Goal: Find specific page/section: Find specific page/section

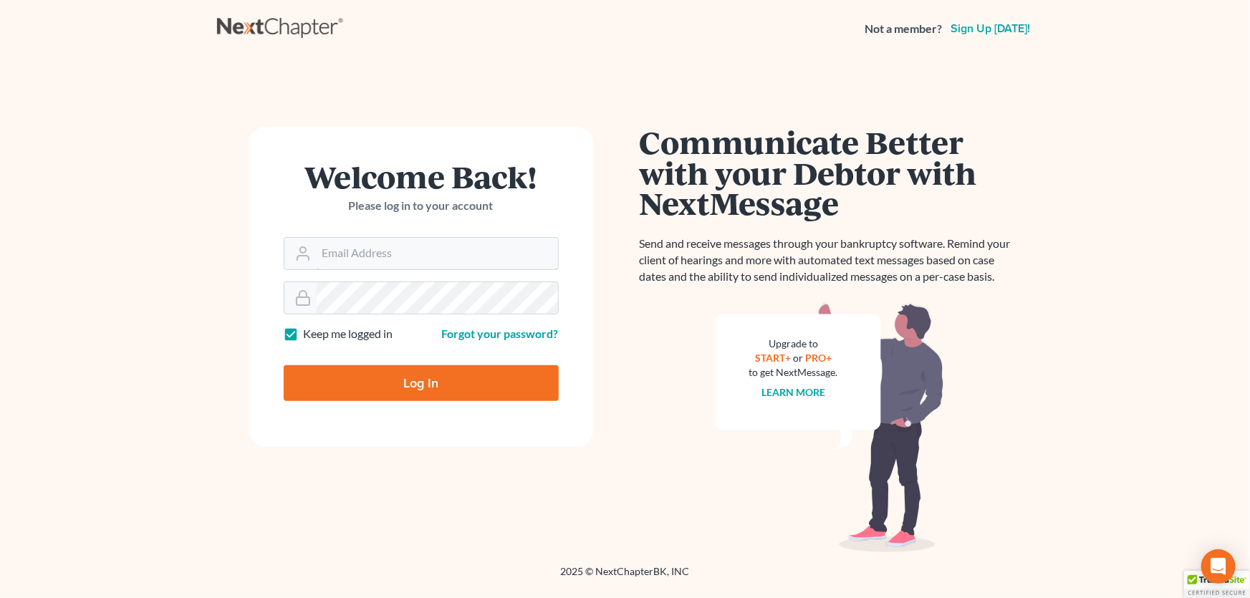
type input "[PERSON_NAME][EMAIL_ADDRESS][DOMAIN_NAME]"
click at [426, 389] on input "Log In" at bounding box center [421, 383] width 275 height 36
type input "Thinking..."
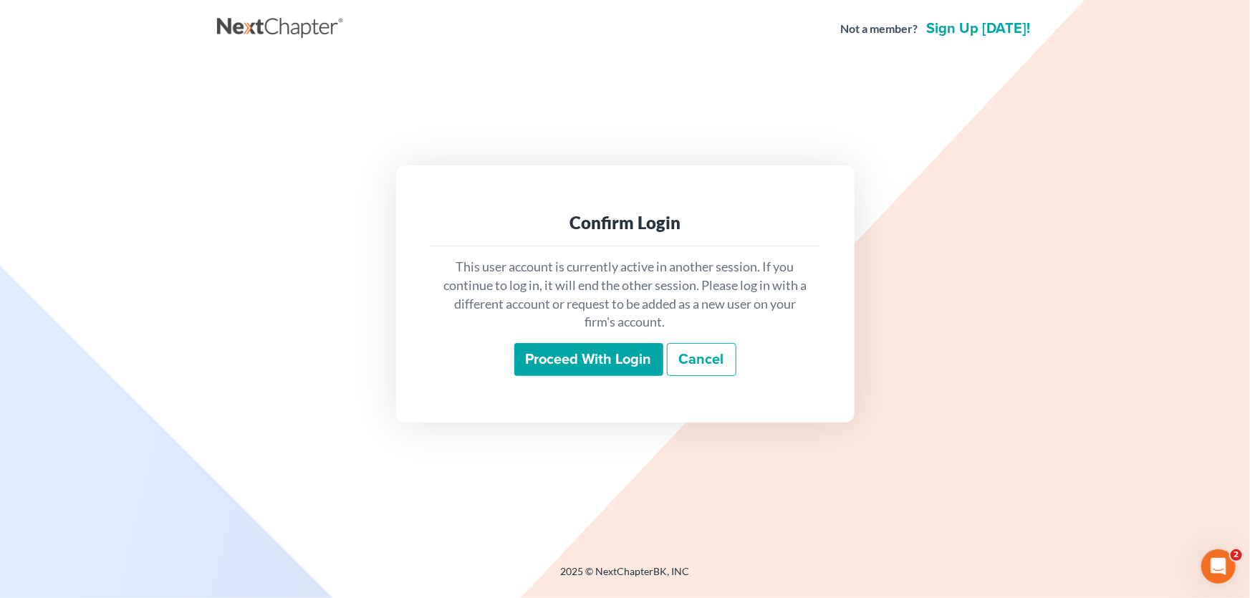
click at [550, 353] on input "Proceed with login" at bounding box center [588, 359] width 149 height 33
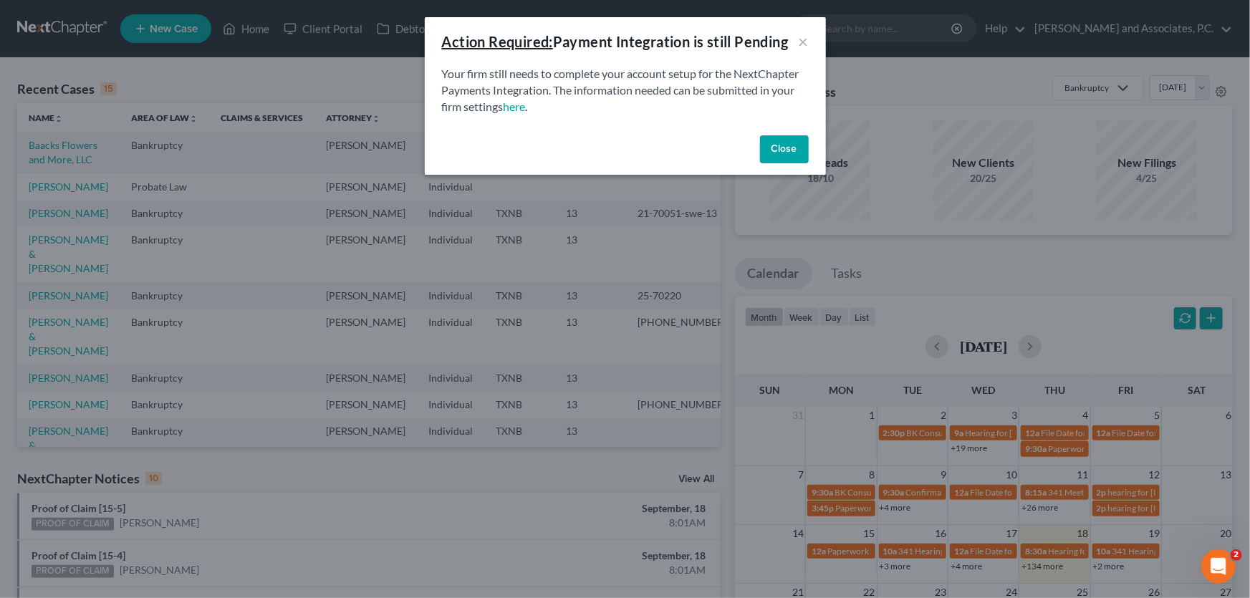
click at [776, 157] on button "Close" at bounding box center [784, 149] width 49 height 29
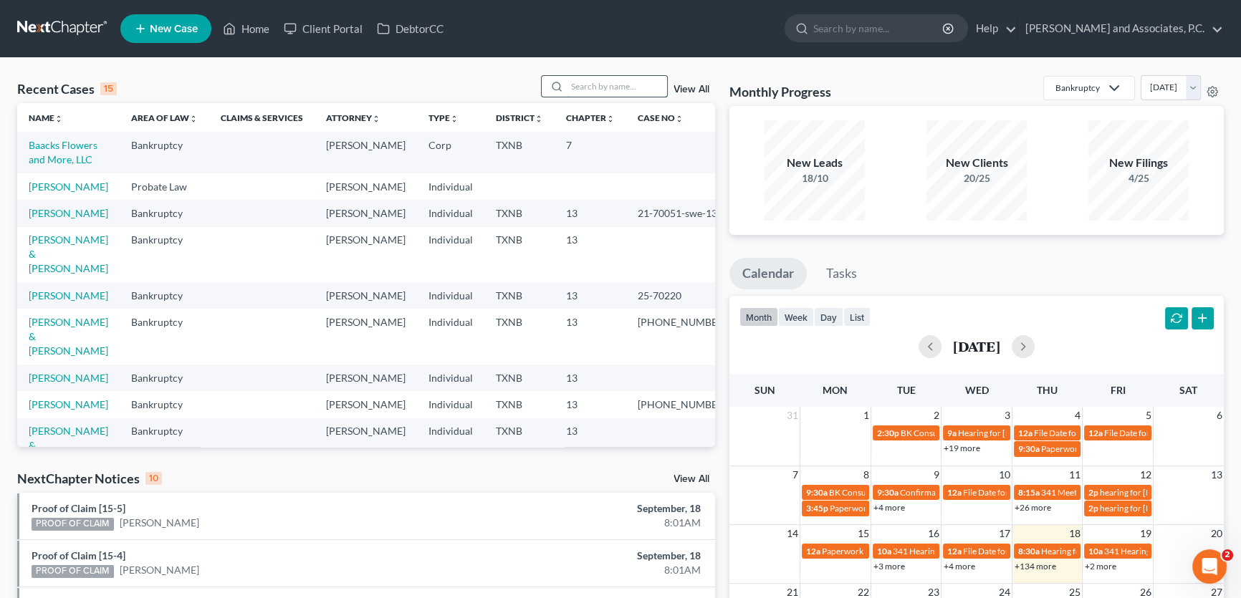
click at [613, 91] on input "search" at bounding box center [617, 86] width 100 height 21
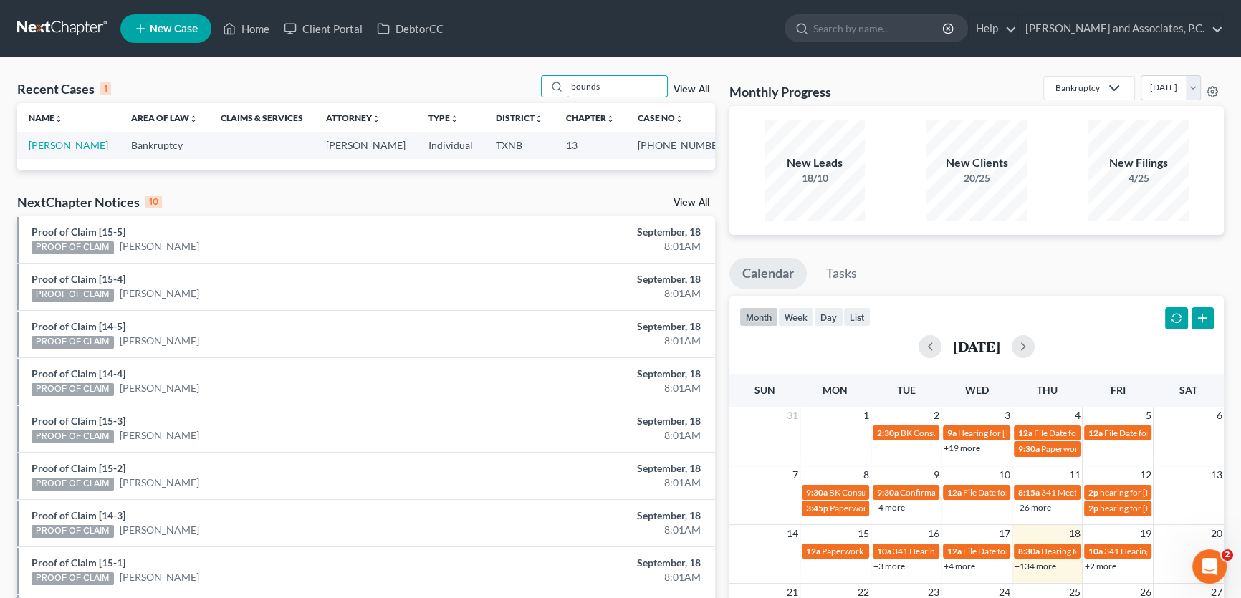
type input "bounds"
click at [61, 149] on link "Bounds, Bobby" at bounding box center [69, 145] width 80 height 12
select select "5"
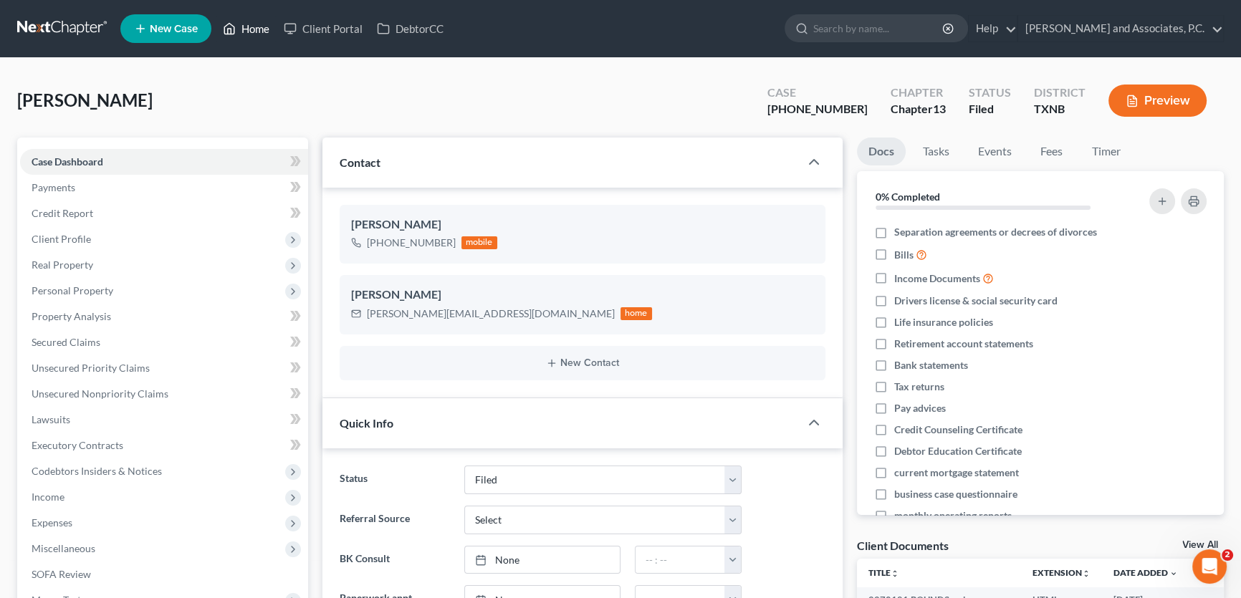
click at [250, 24] on link "Home" at bounding box center [246, 29] width 61 height 26
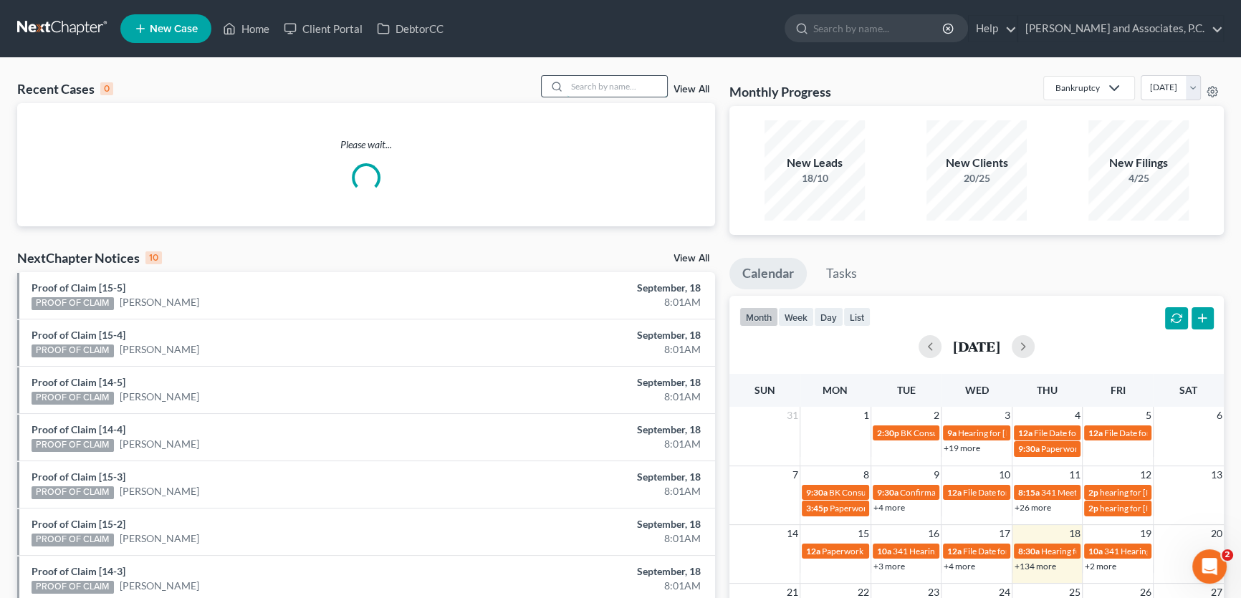
click at [641, 89] on input "search" at bounding box center [617, 86] width 100 height 21
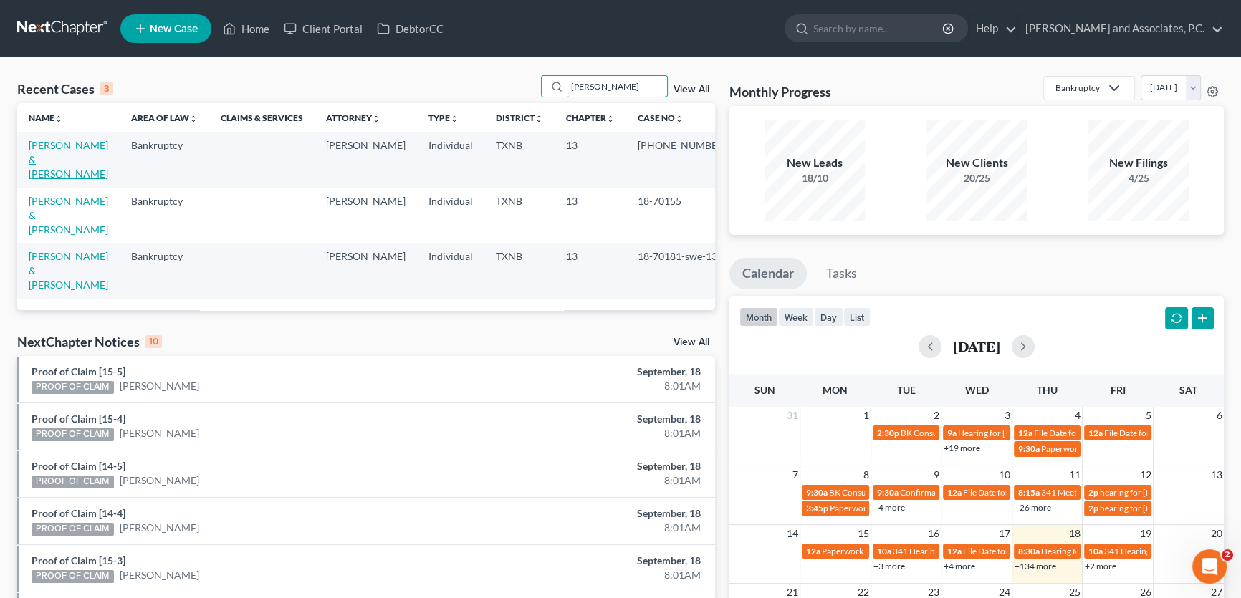
type input "moreno"
click at [46, 147] on link "Moreno, Pablo & Monica" at bounding box center [69, 159] width 80 height 41
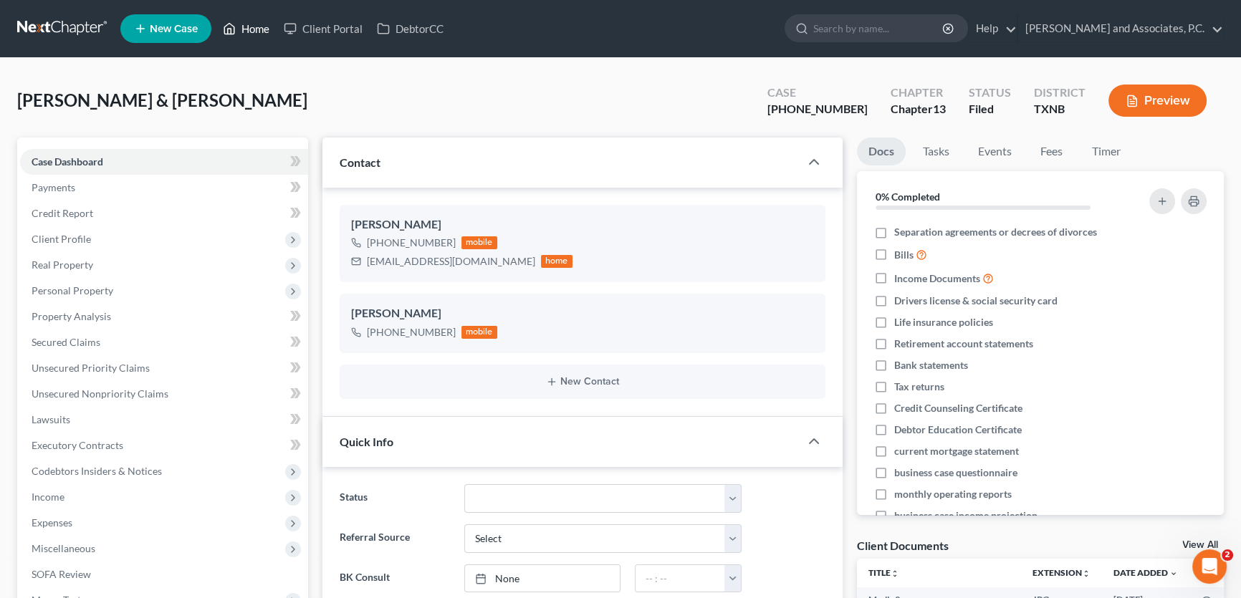
click at [251, 29] on link "Home" at bounding box center [246, 29] width 61 height 26
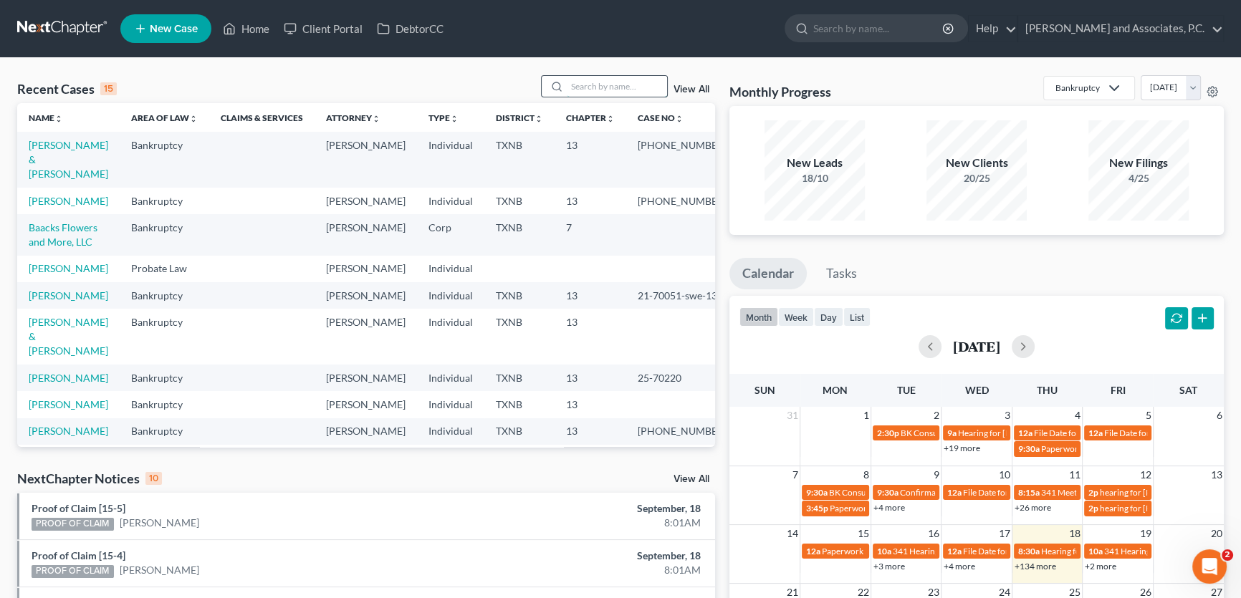
click at [573, 86] on input "search" at bounding box center [617, 86] width 100 height 21
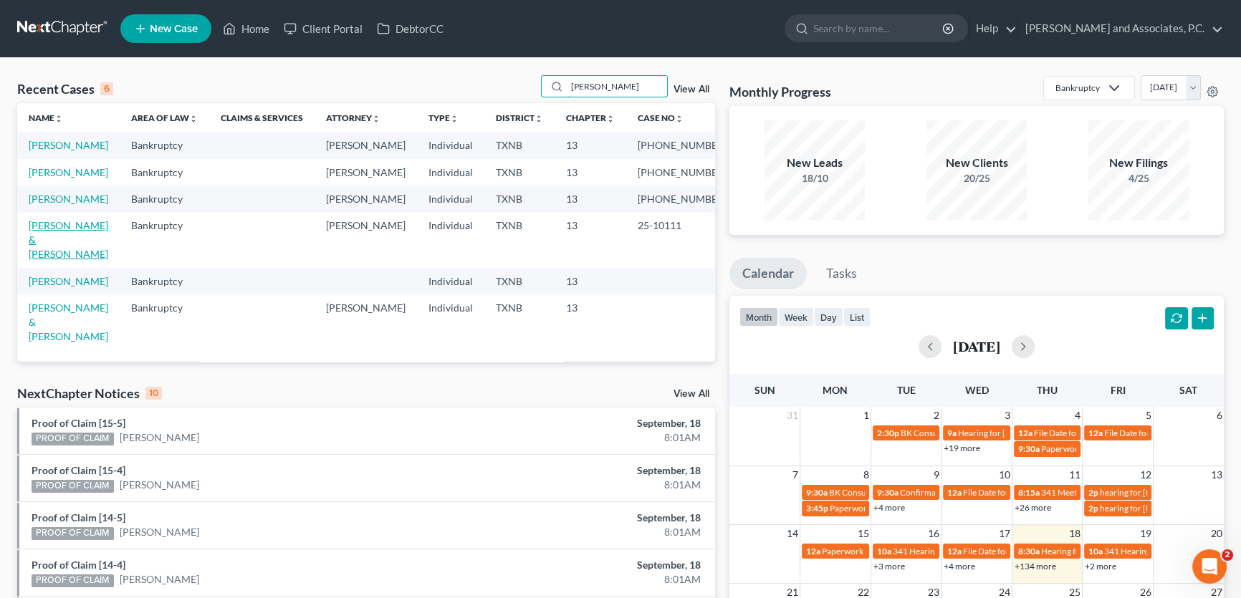
type input "weaver"
click at [67, 260] on link "Weaver, Joey & Kimberly" at bounding box center [69, 239] width 80 height 41
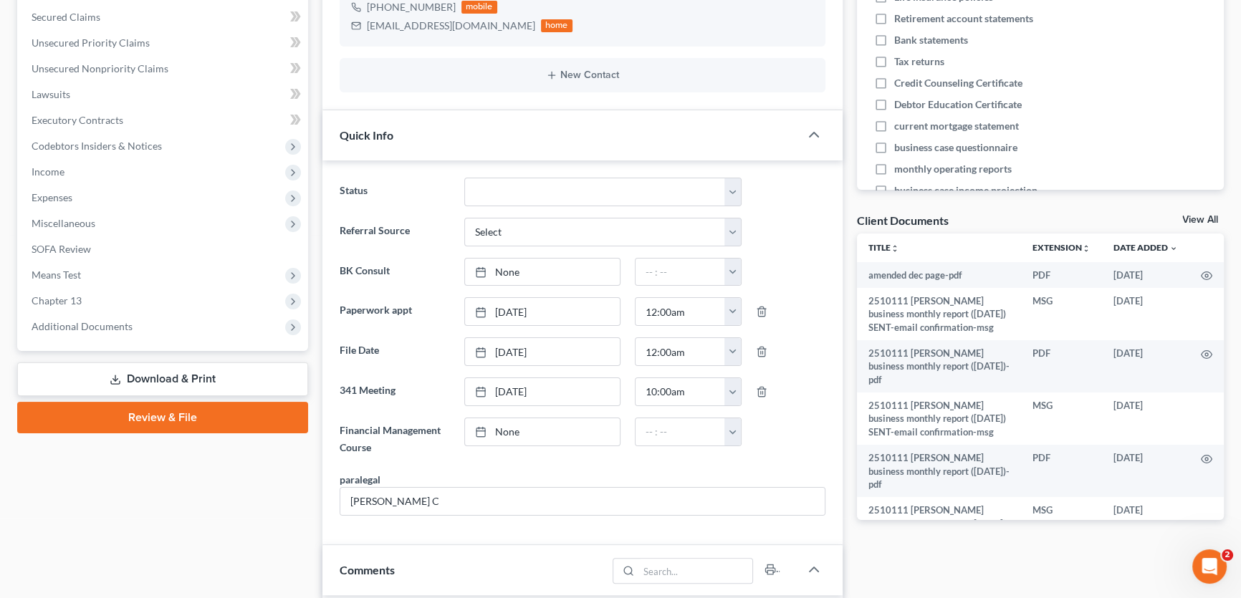
scroll to position [2304, 0]
click at [104, 324] on span "Additional Documents" at bounding box center [82, 326] width 101 height 12
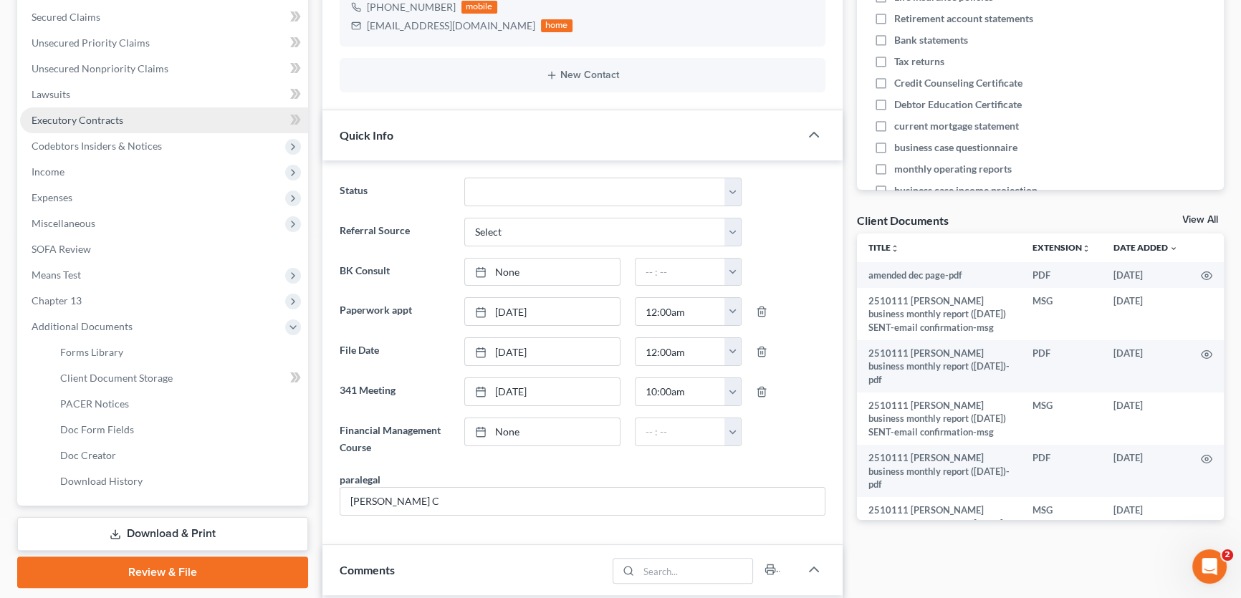
scroll to position [260, 0]
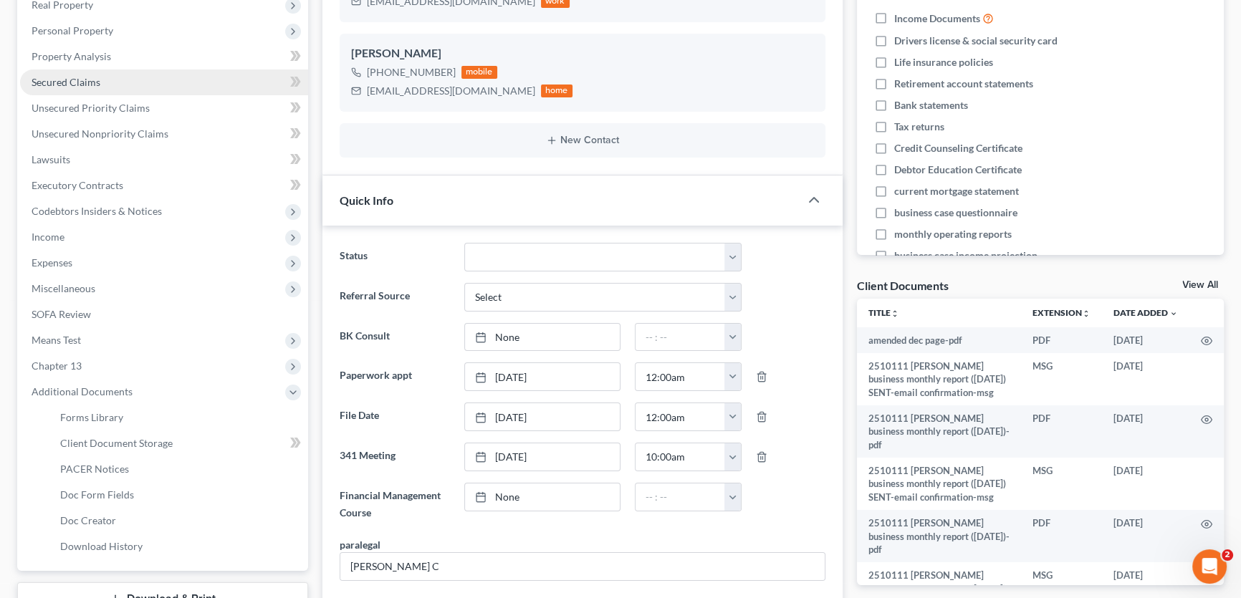
click at [78, 83] on span "Secured Claims" at bounding box center [66, 82] width 69 height 12
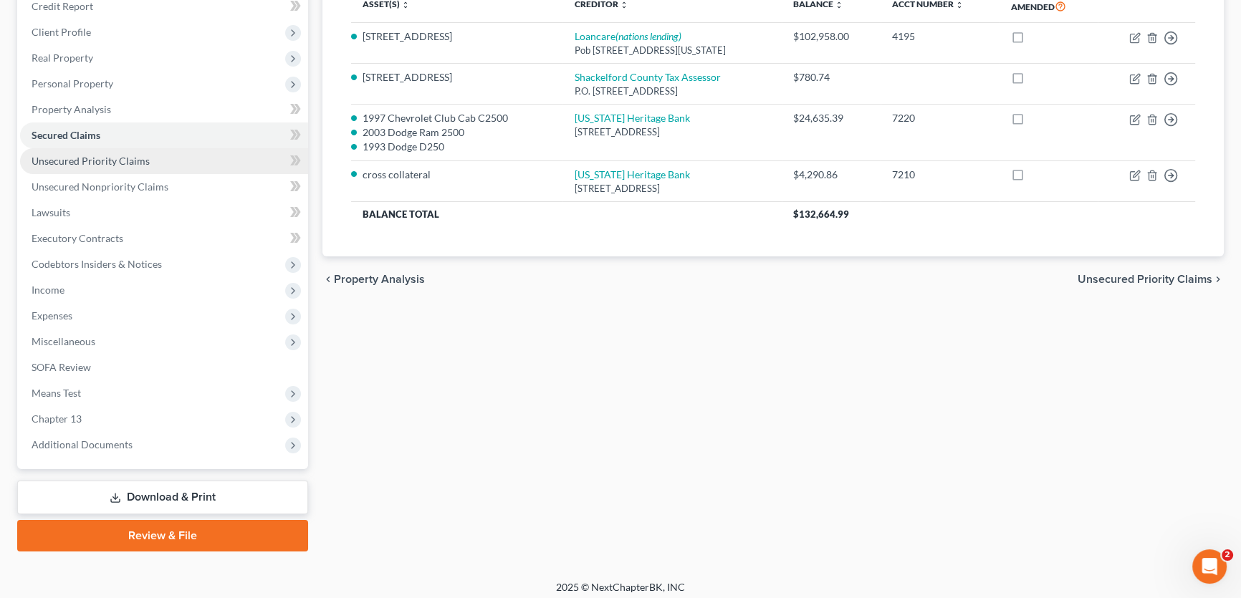
scroll to position [213, 0]
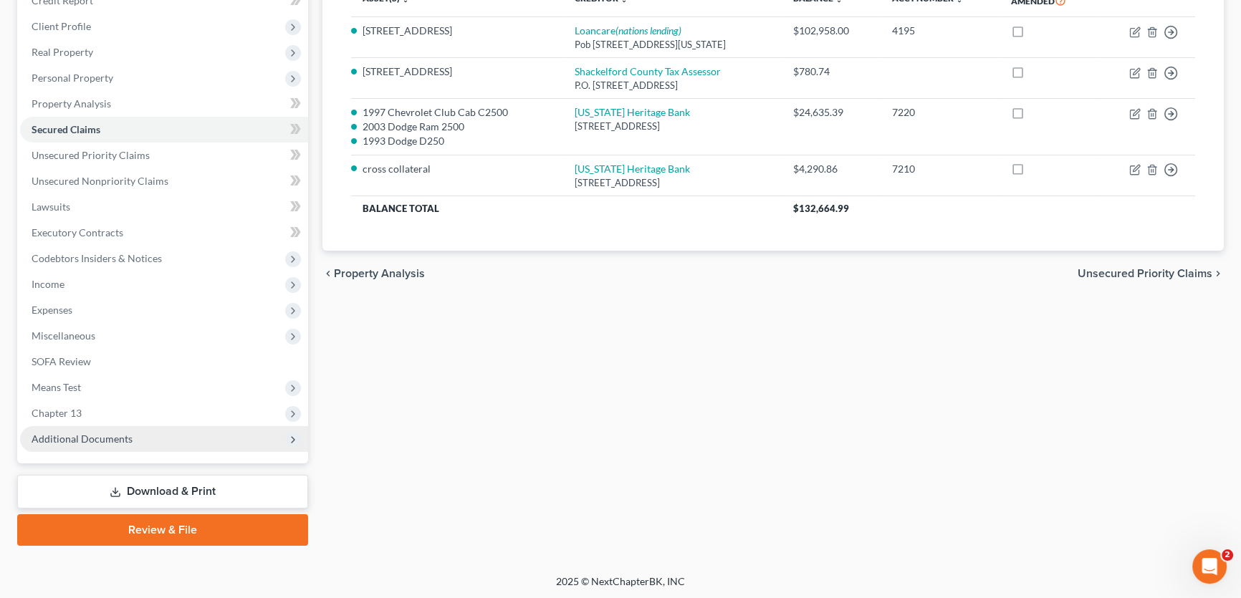
click at [94, 438] on span "Additional Documents" at bounding box center [82, 439] width 101 height 12
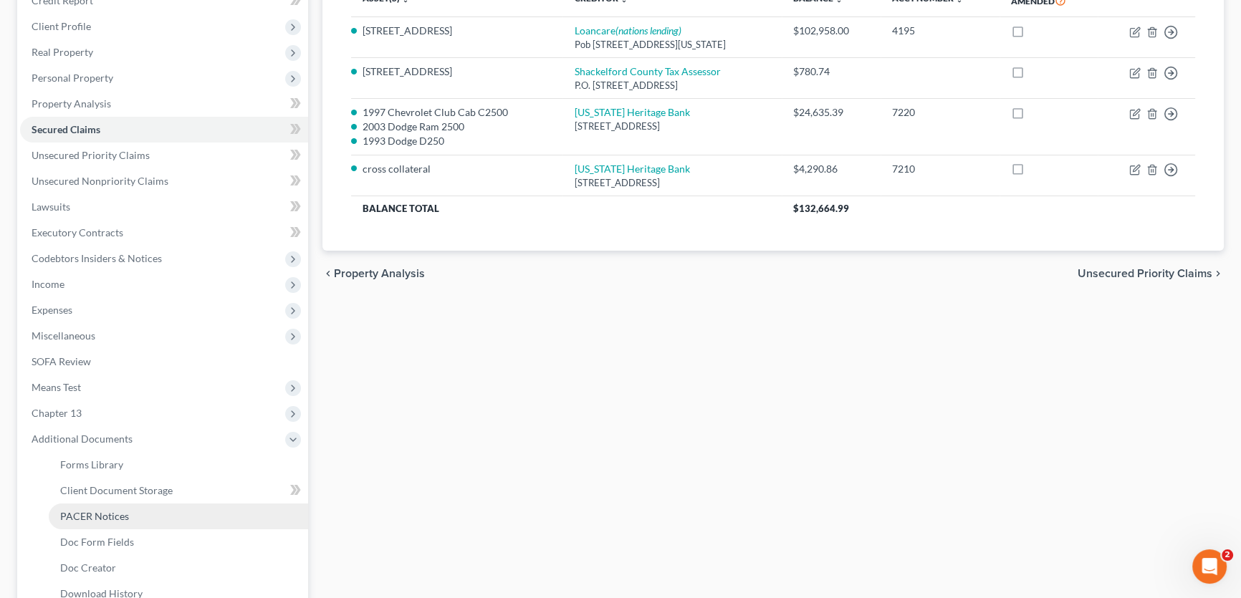
click at [92, 511] on span "PACER Notices" at bounding box center [94, 516] width 69 height 12
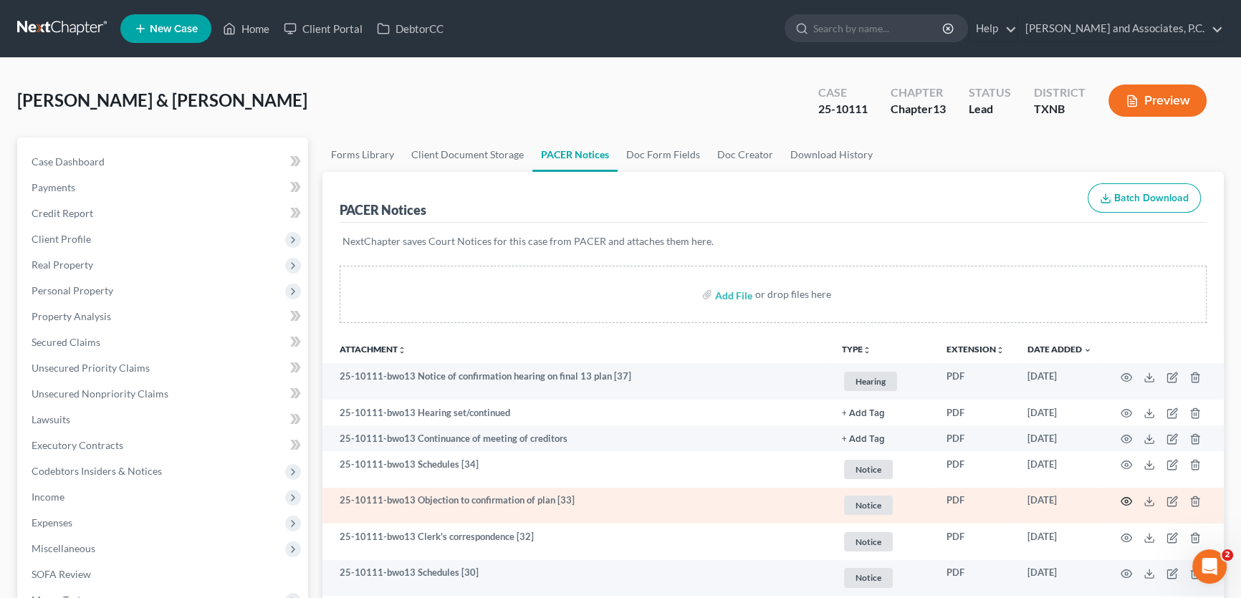
click at [1129, 497] on icon "button" at bounding box center [1126, 501] width 11 height 11
